Goal: Communication & Community: Answer question/provide support

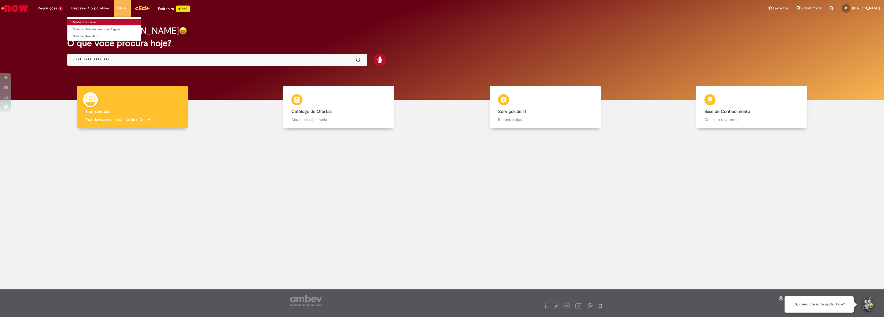
click at [102, 22] on link "Minhas Despesas" at bounding box center [104, 22] width 74 height 6
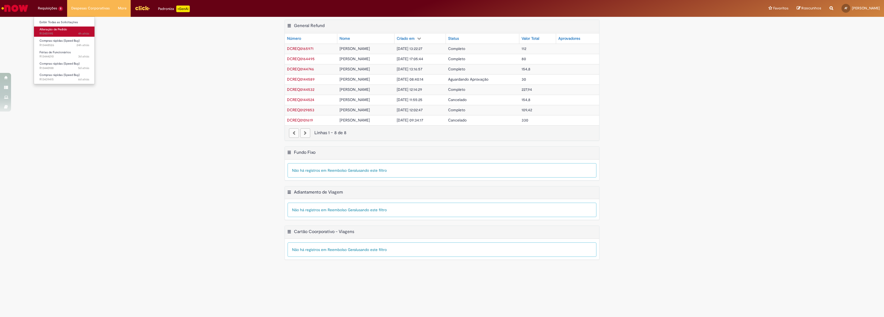
click at [72, 33] on span "4h atrás 4 horas atrás R13451195" at bounding box center [64, 33] width 50 height 4
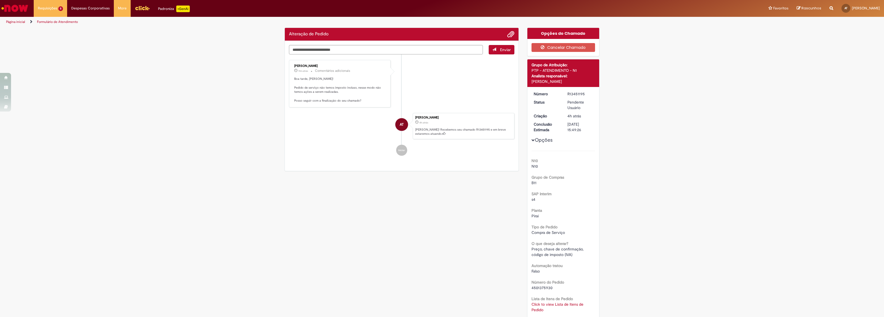
click at [687, 135] on div "Verificar Código de Barras Alteração de Pedido Enviar [PERSON_NAME] 11m atrás 1…" at bounding box center [442, 304] width 884 height 552
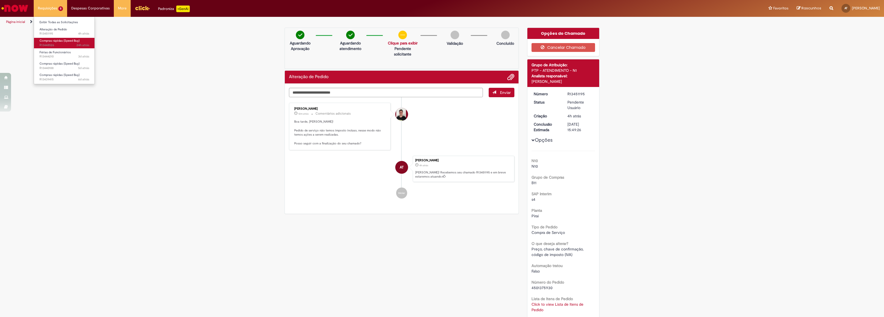
click at [64, 38] on link "Compras rápidas (Speed Buy) 24h atrás 24 horas atrás R13448526" at bounding box center [64, 43] width 61 height 10
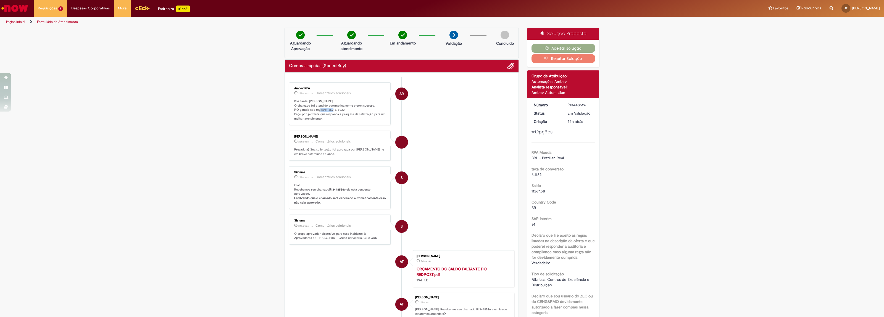
drag, startPoint x: 325, startPoint y: 108, endPoint x: 340, endPoint y: 109, distance: 14.9
click at [340, 109] on p "Boa tarde, [PERSON_NAME]! O chamado foi atendido automaticamente e com sucesso.…" at bounding box center [340, 110] width 92 height 22
copy p "4501375930"
click at [65, 32] on span "4h atrás 4 horas atrás R13451195" at bounding box center [64, 33] width 50 height 4
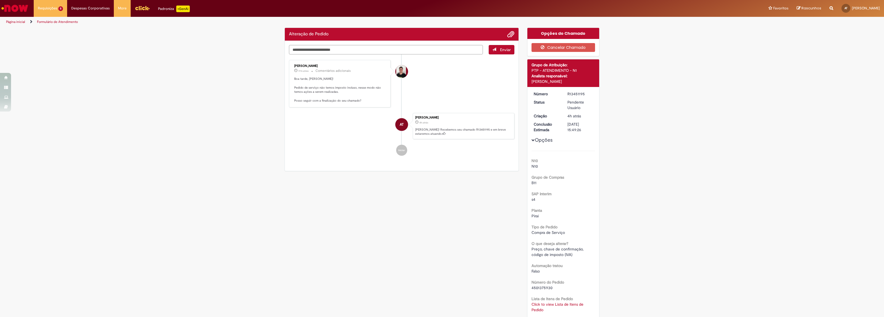
click at [328, 51] on textarea "Digite sua mensagem aqui..." at bounding box center [386, 50] width 194 height 10
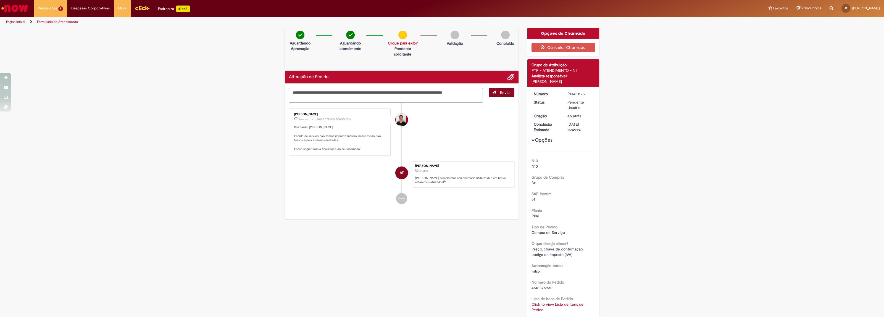
type textarea "**********"
click at [494, 93] on button "Enviar" at bounding box center [502, 92] width 26 height 9
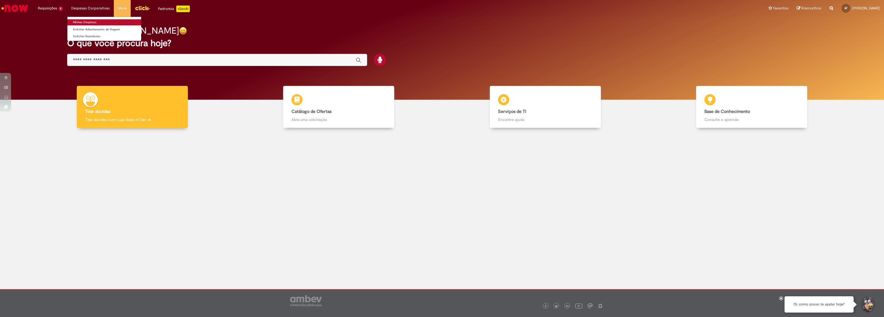
click at [90, 21] on link "Minhas Despesas" at bounding box center [104, 22] width 74 height 6
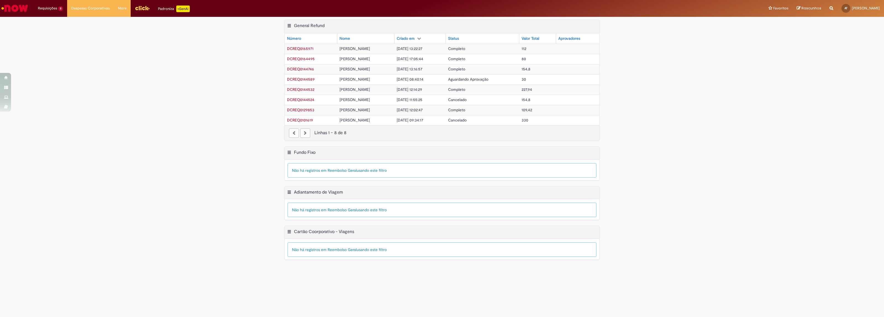
click at [409, 47] on span "[DATE] 13:22:27" at bounding box center [410, 48] width 26 height 5
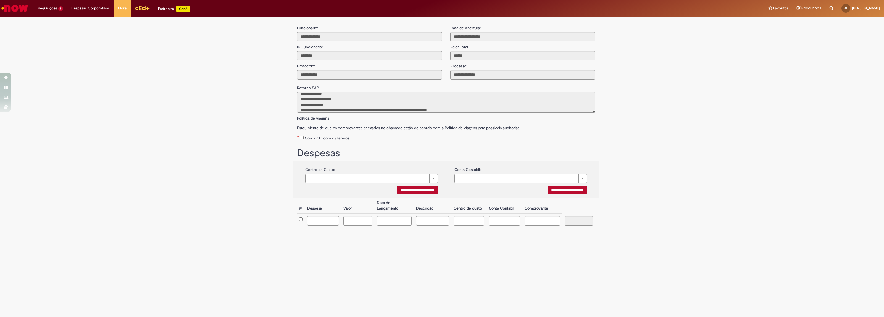
scroll to position [33, 0]
